Goal: Find specific page/section: Find specific page/section

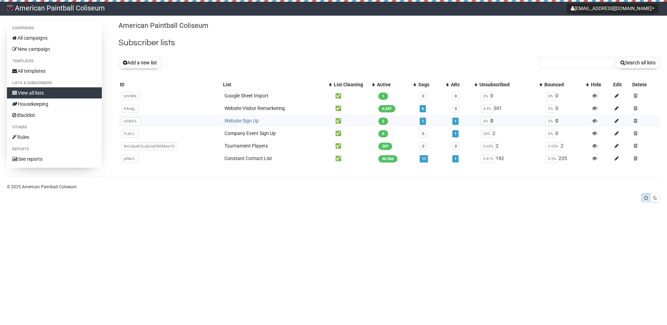
click at [257, 120] on link "Website Sign Up" at bounding box center [241, 121] width 34 height 6
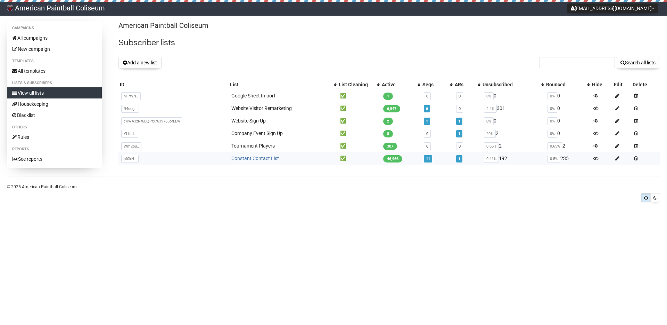
click at [250, 158] on link "Constant Contact List" at bounding box center [255, 158] width 48 height 6
